Goal: Navigation & Orientation: Find specific page/section

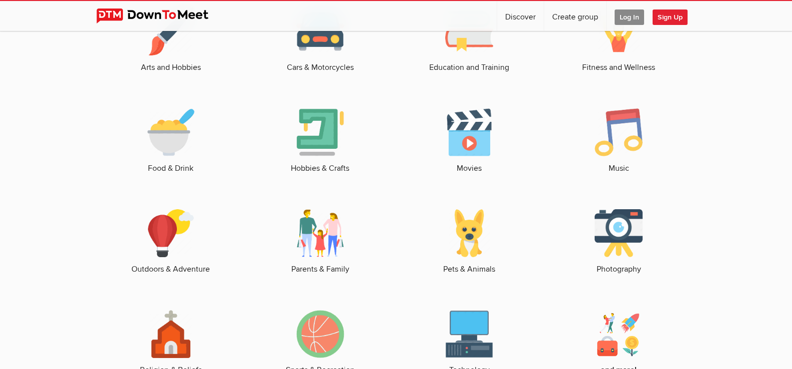
scroll to position [1398, 0]
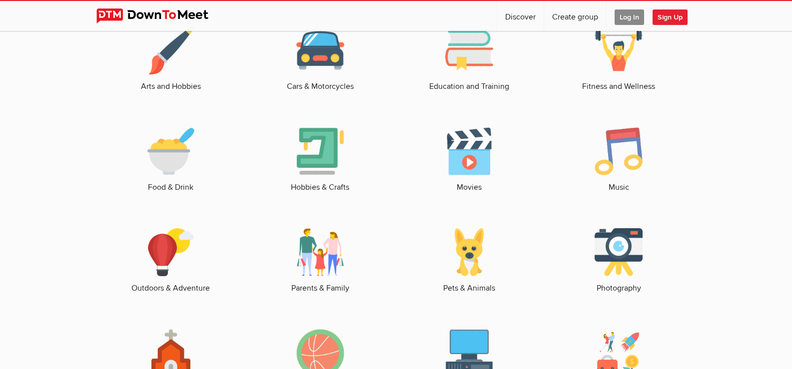
click at [165, 267] on img at bounding box center [171, 252] width 48 height 48
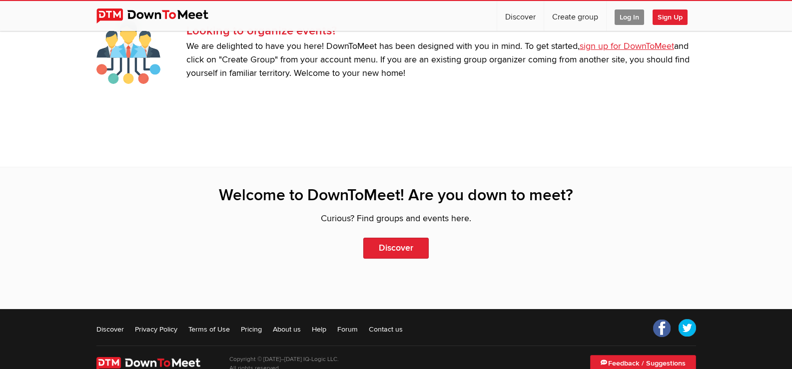
scroll to position [2155, 0]
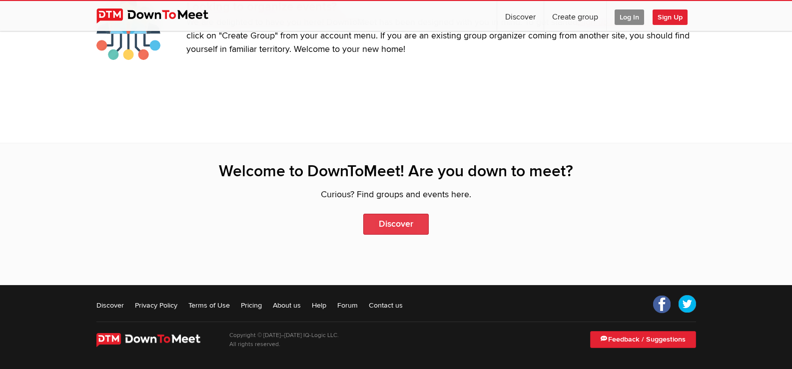
click at [390, 223] on link "Discover" at bounding box center [395, 224] width 65 height 21
select select "null"
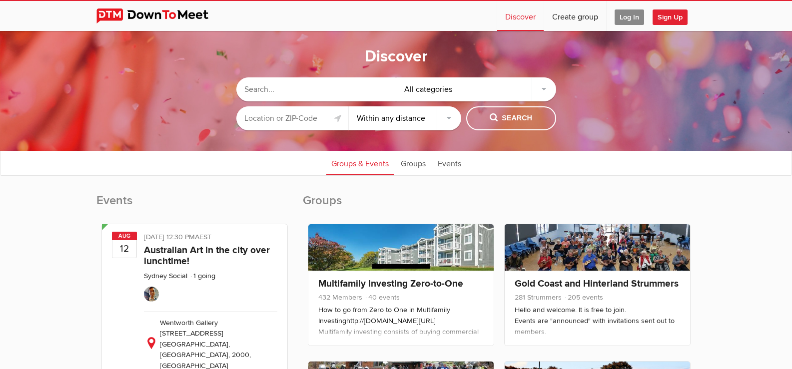
click at [548, 91] on div "All categories" at bounding box center [476, 89] width 160 height 24
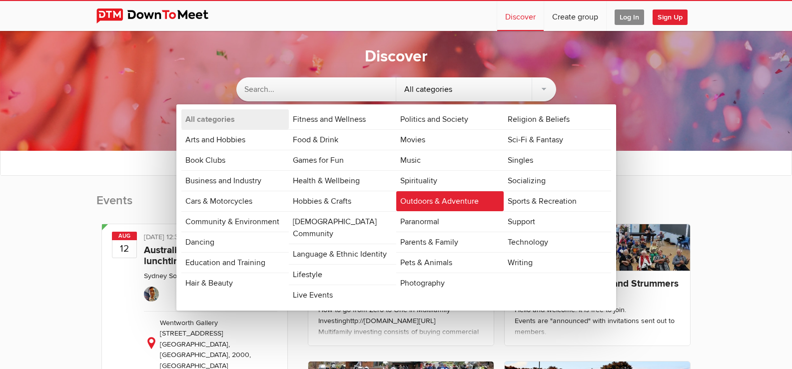
click at [466, 198] on link "Outdoors & Adventure" at bounding box center [449, 201] width 107 height 20
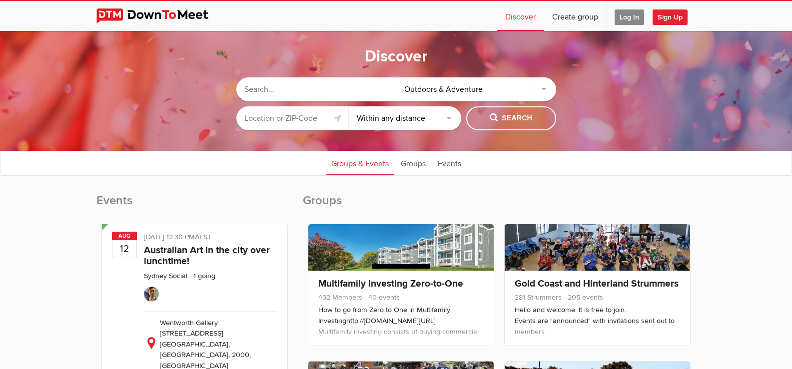
click at [293, 116] on input "text" at bounding box center [292, 118] width 112 height 24
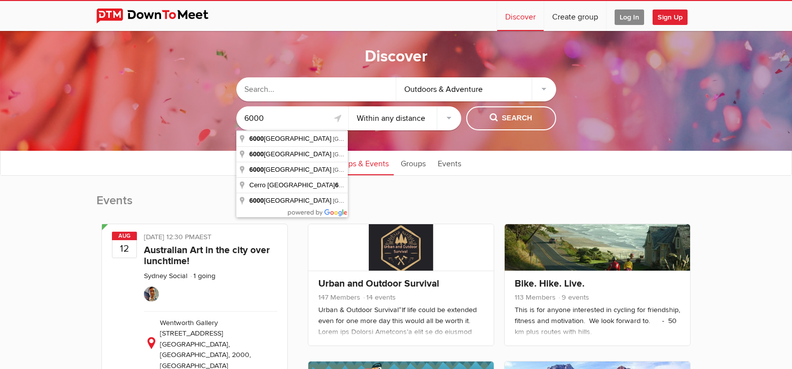
drag, startPoint x: 265, startPoint y: 115, endPoint x: 227, endPoint y: 116, distance: 38.0
click at [227, 116] on sp-group-common-search-cat-loc "Outdoors & Adventure 6000 Within 10 miles Within 25 miles Within 50 miles Withi…" at bounding box center [396, 101] width 692 height 68
type input "[GEOGRAPHIC_DATA] [GEOGRAPHIC_DATA], [GEOGRAPHIC_DATA]"
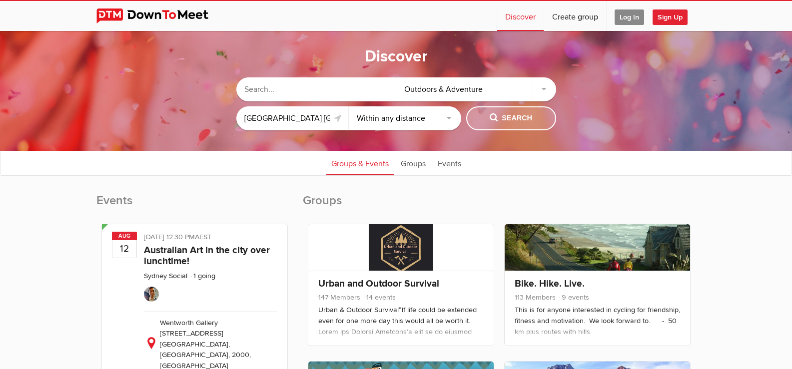
click at [518, 117] on span "Search" at bounding box center [510, 118] width 42 height 11
click at [523, 117] on span "Search" at bounding box center [510, 118] width 42 height 11
click at [319, 198] on h2 "Groups" at bounding box center [499, 206] width 393 height 26
click at [412, 164] on link "Groups" at bounding box center [413, 162] width 35 height 25
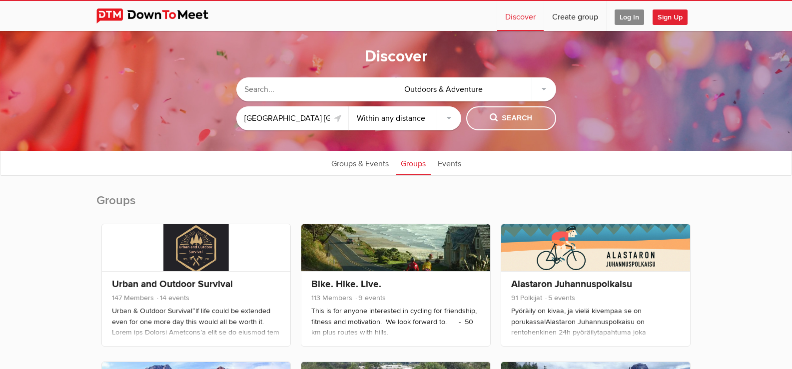
click at [497, 115] on span "Search" at bounding box center [510, 118] width 42 height 11
click at [309, 87] on input "text" at bounding box center [316, 89] width 160 height 24
click at [447, 119] on select "Within 10 miles Within 25 miles Within 50 miles Within 100 miles Within any dis…" at bounding box center [405, 118] width 112 height 24
click at [281, 89] on input "text" at bounding box center [316, 89] width 160 height 24
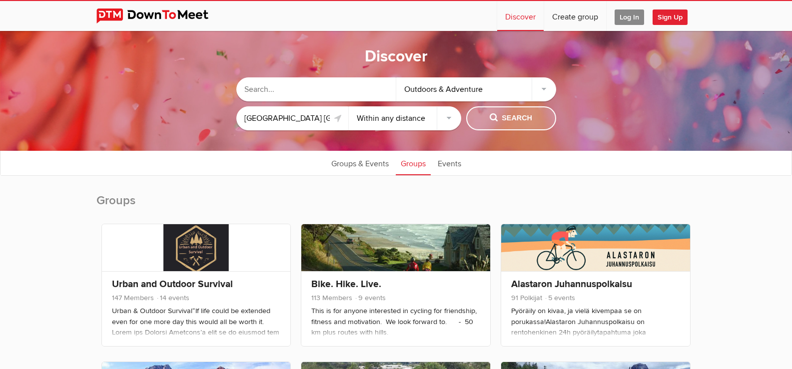
click at [519, 120] on span "Search" at bounding box center [510, 118] width 42 height 11
click at [544, 89] on div "Outdoors & Adventure" at bounding box center [476, 89] width 160 height 24
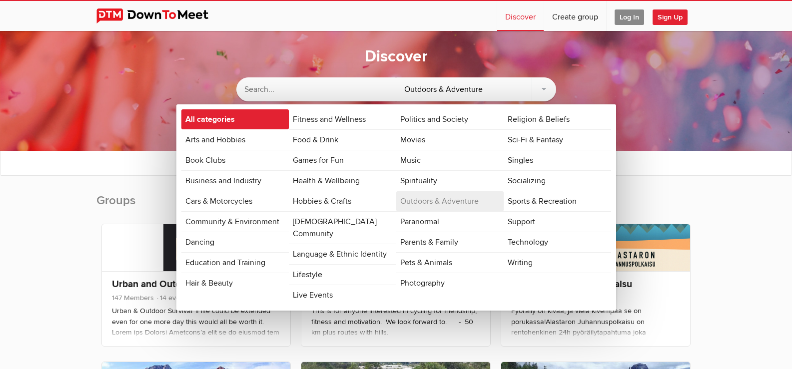
click at [204, 119] on link "All categories" at bounding box center [234, 119] width 107 height 20
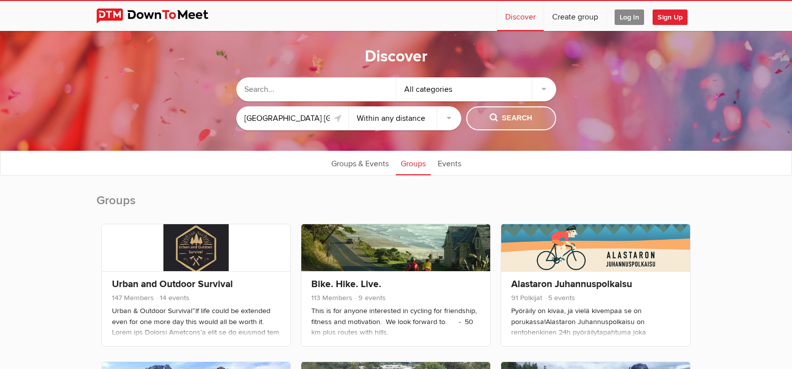
click at [515, 115] on span "Search" at bounding box center [510, 118] width 42 height 11
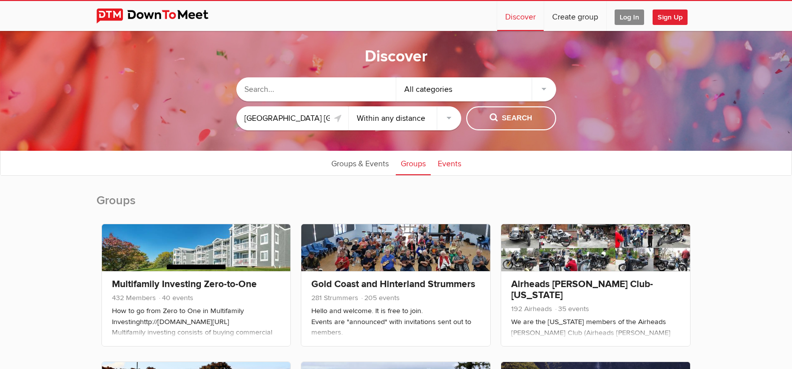
click at [447, 165] on link "Events" at bounding box center [448, 162] width 33 height 25
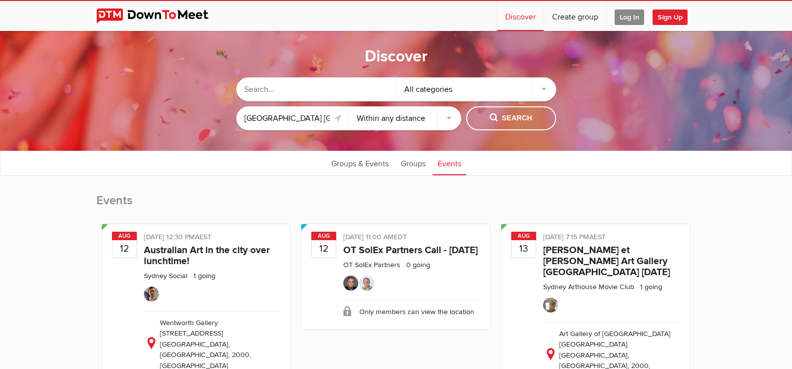
click at [448, 166] on link "Events" at bounding box center [448, 162] width 33 height 25
click at [493, 116] on span "Search" at bounding box center [510, 118] width 42 height 11
